Goal: Navigation & Orientation: Find specific page/section

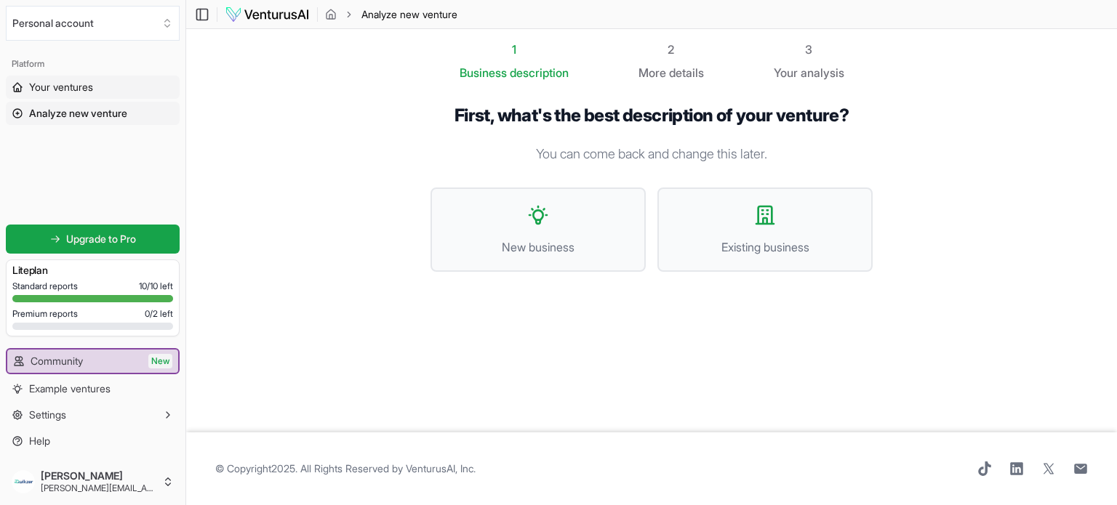
click at [116, 87] on link "Your ventures" at bounding box center [93, 87] width 174 height 23
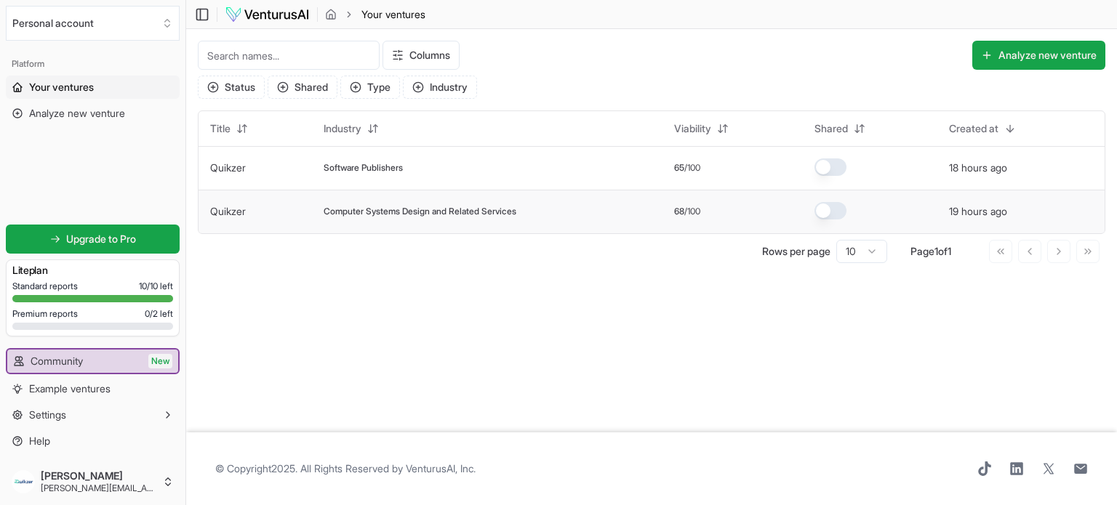
click at [231, 205] on link "Quikzer" at bounding box center [228, 211] width 36 height 12
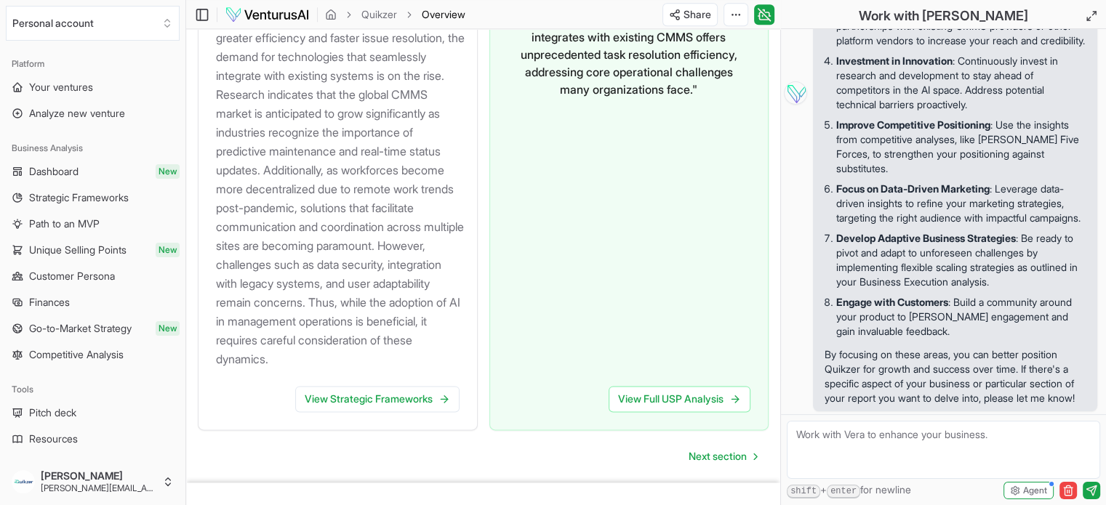
scroll to position [1912, 0]
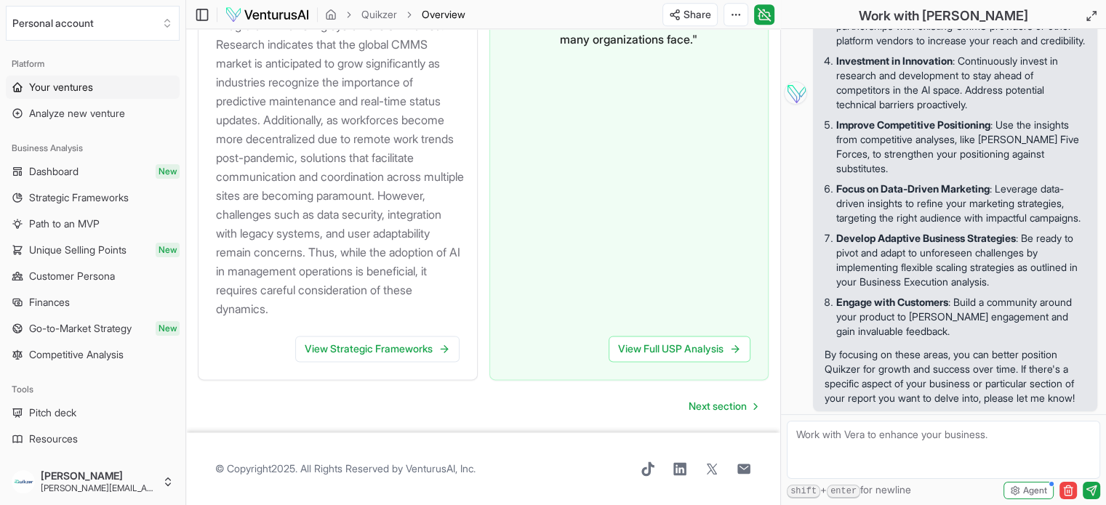
click at [90, 94] on span "Your ventures" at bounding box center [61, 87] width 64 height 15
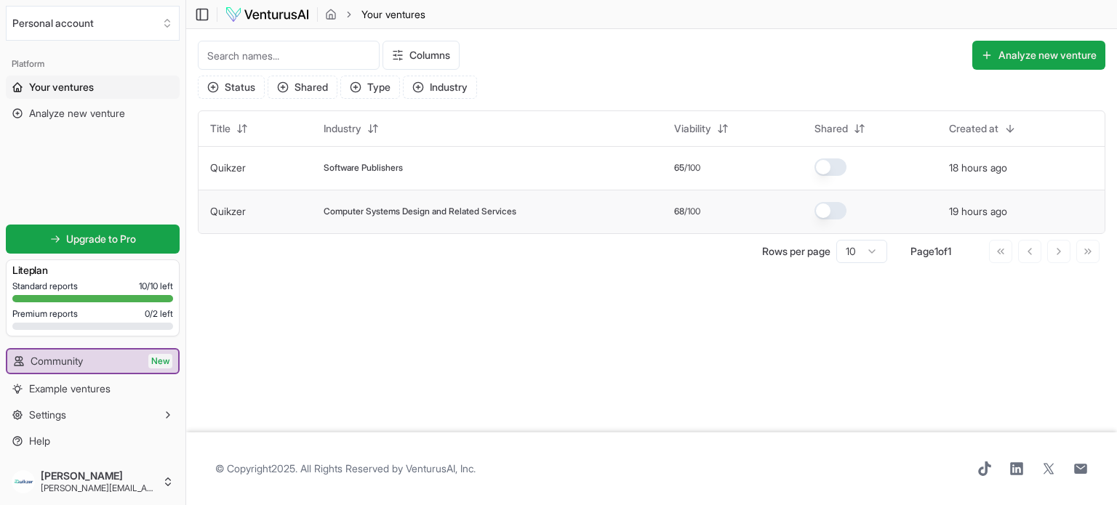
click at [247, 204] on td "Quikzer" at bounding box center [254, 212] width 113 height 44
click at [231, 214] on link "Quikzer" at bounding box center [228, 211] width 36 height 12
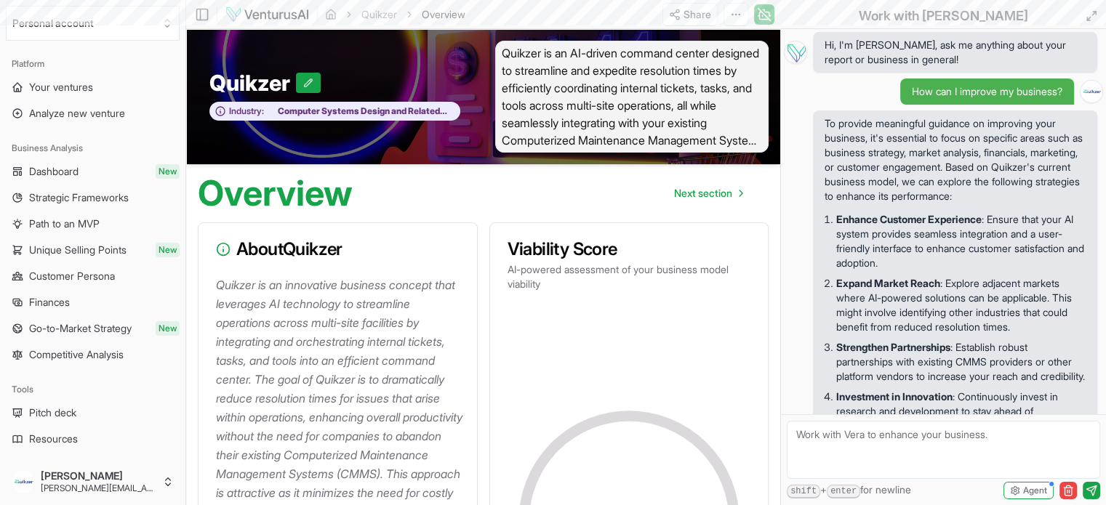
scroll to position [393, 0]
